Goal: Go to known website: Access a specific website the user already knows

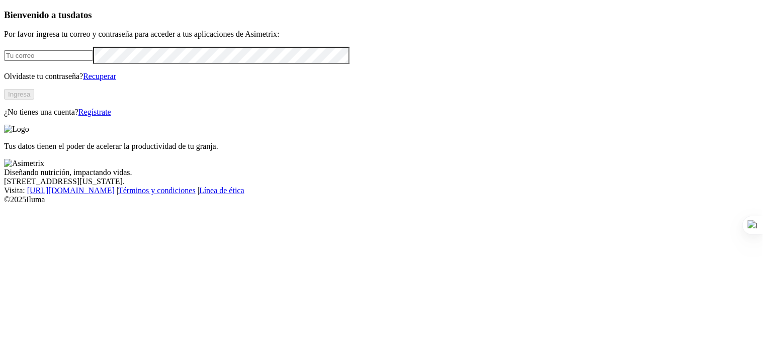
type input "[PERSON_NAME][EMAIL_ADDRESS][PERSON_NAME][DOMAIN_NAME]"
click at [34, 100] on button "Ingresa" at bounding box center [19, 94] width 30 height 11
